Goal: Transaction & Acquisition: Purchase product/service

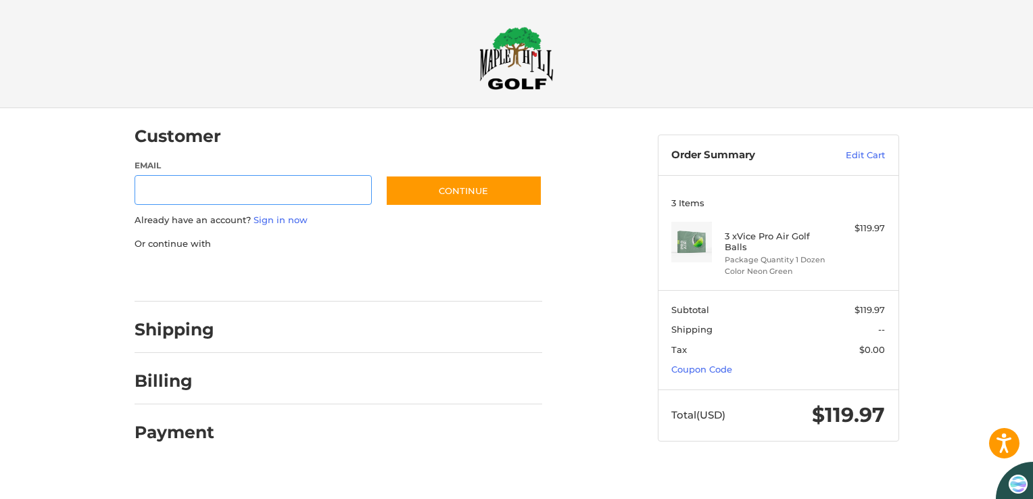
click at [240, 179] on input "Email" at bounding box center [254, 190] width 238 height 30
type input "**********"
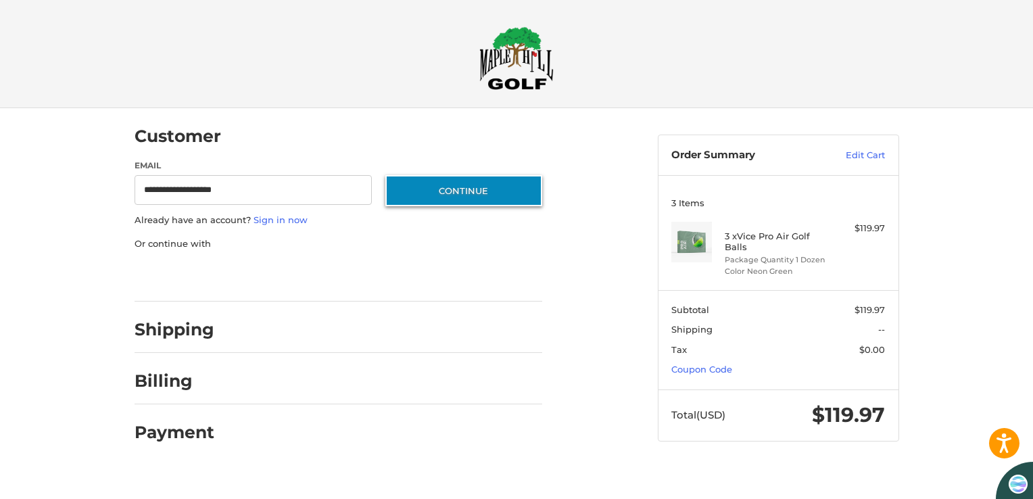
click at [488, 188] on button "Continue" at bounding box center [463, 190] width 157 height 31
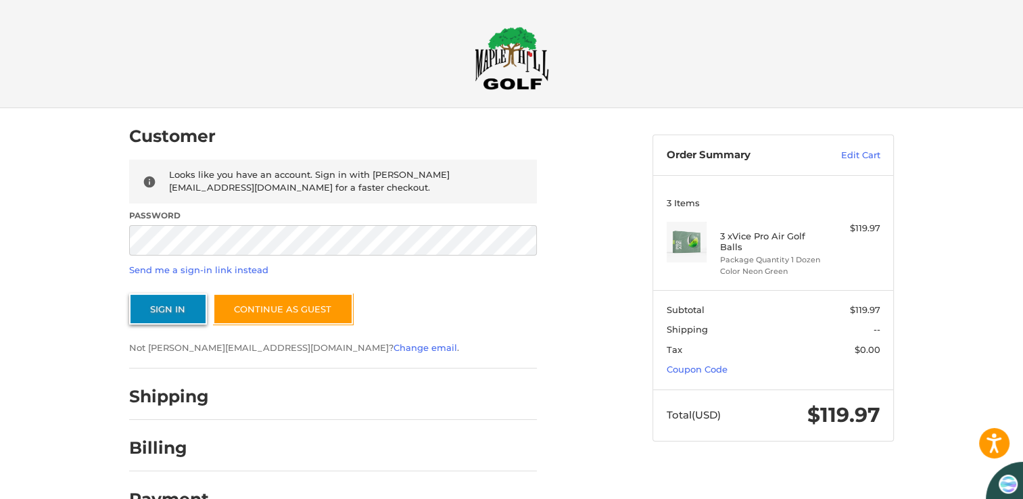
click at [162, 313] on button "Sign In" at bounding box center [168, 309] width 78 height 31
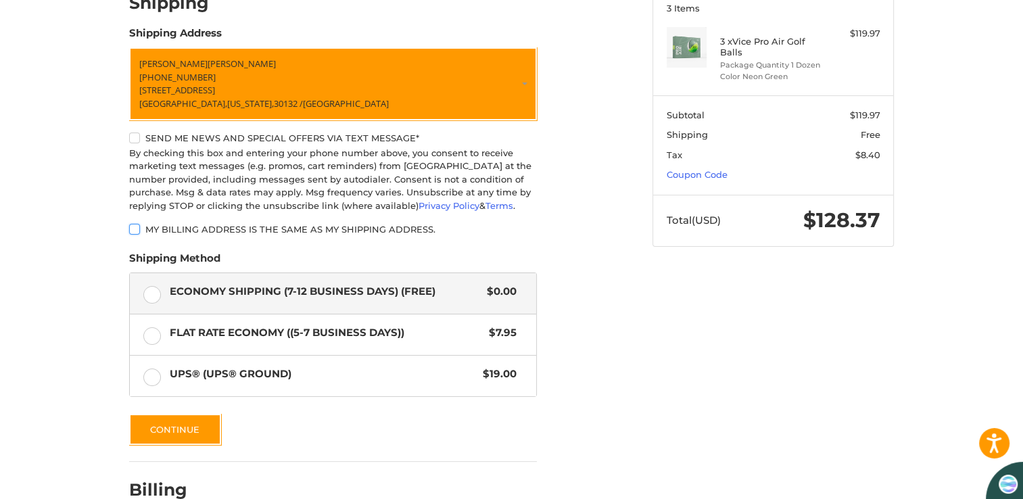
scroll to position [267, 0]
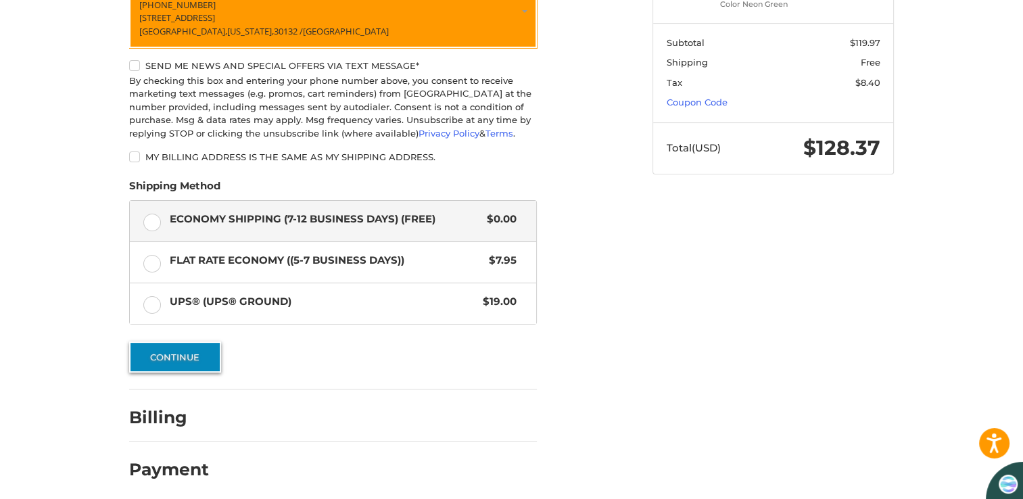
click at [172, 352] on button "Continue" at bounding box center [175, 357] width 92 height 31
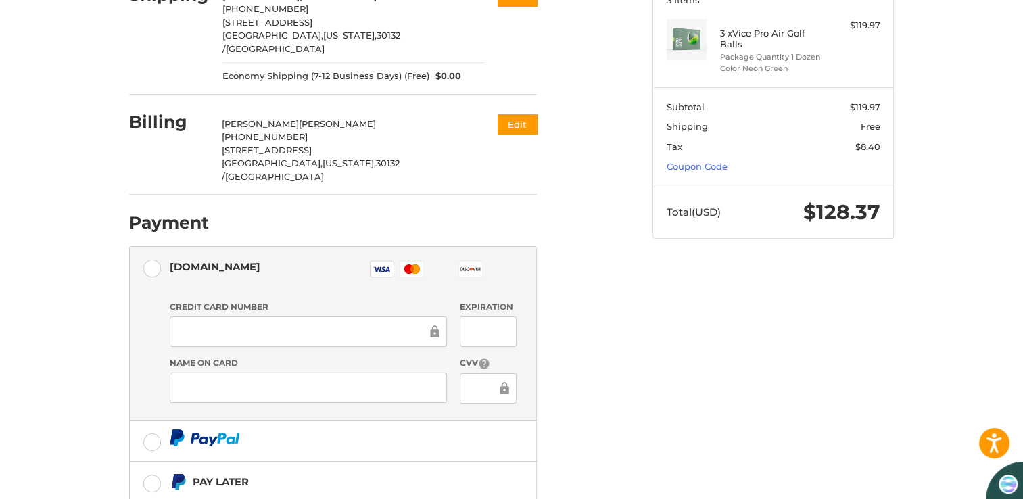
scroll to position [320, 0]
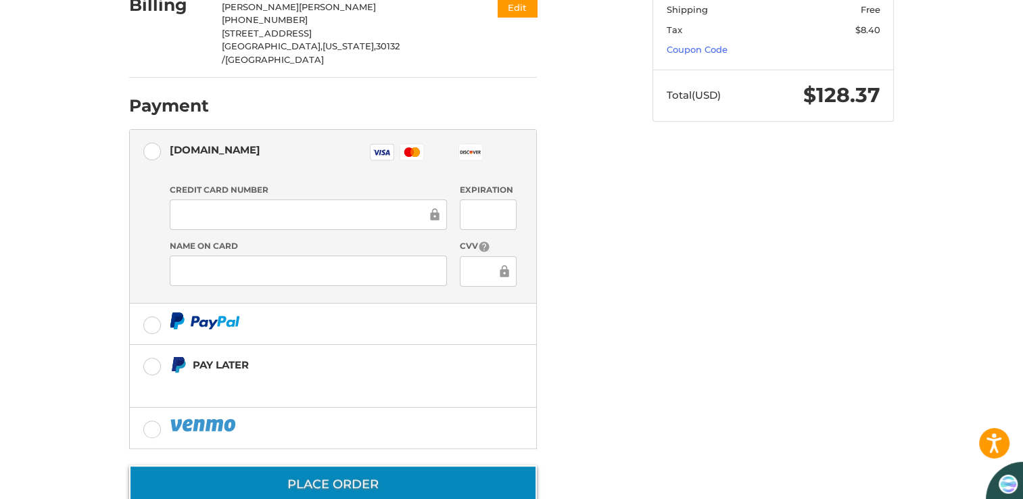
click at [346, 465] on button "Place Order" at bounding box center [333, 484] width 408 height 39
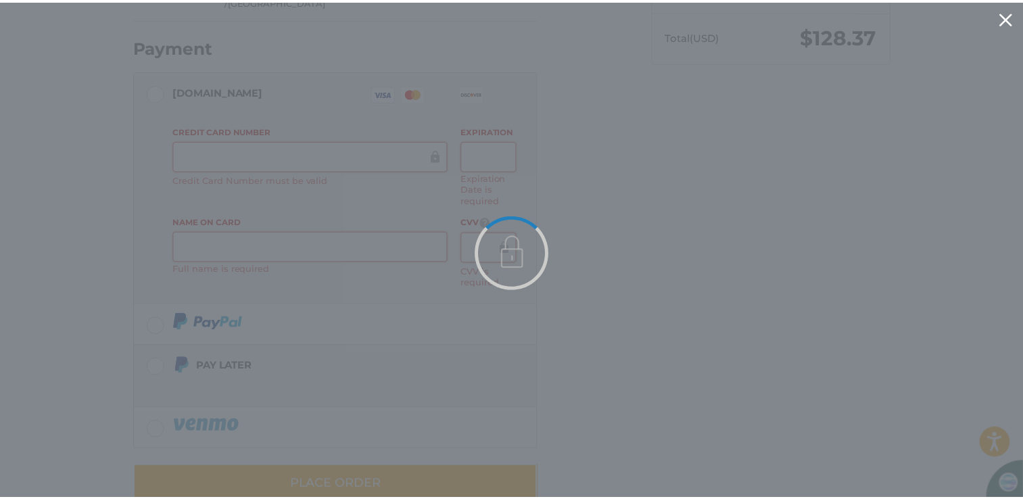
scroll to position [0, 0]
